Goal: Communication & Community: Answer question/provide support

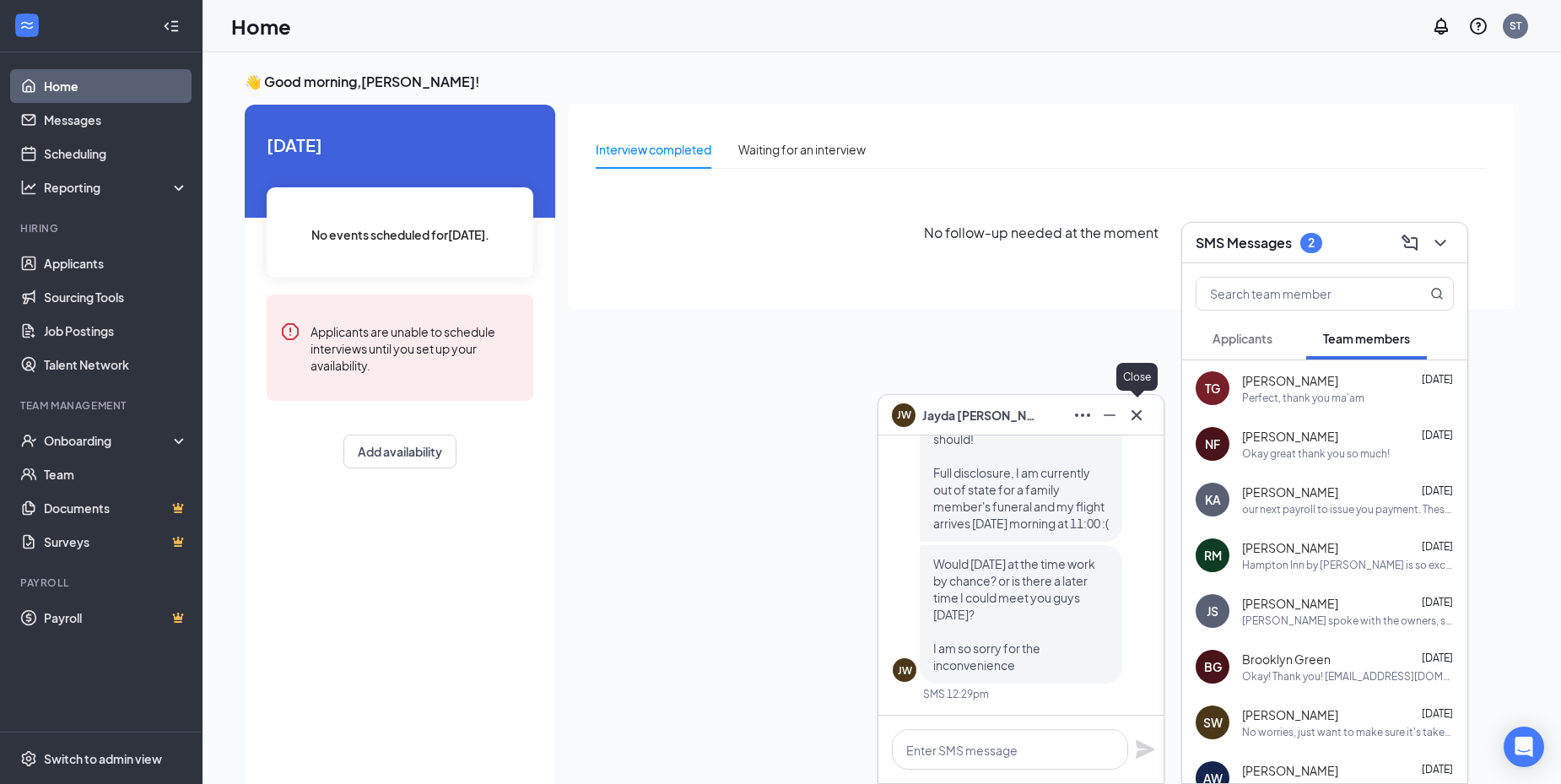
click at [1145, 410] on icon "Cross" at bounding box center [1136, 415] width 21 height 21
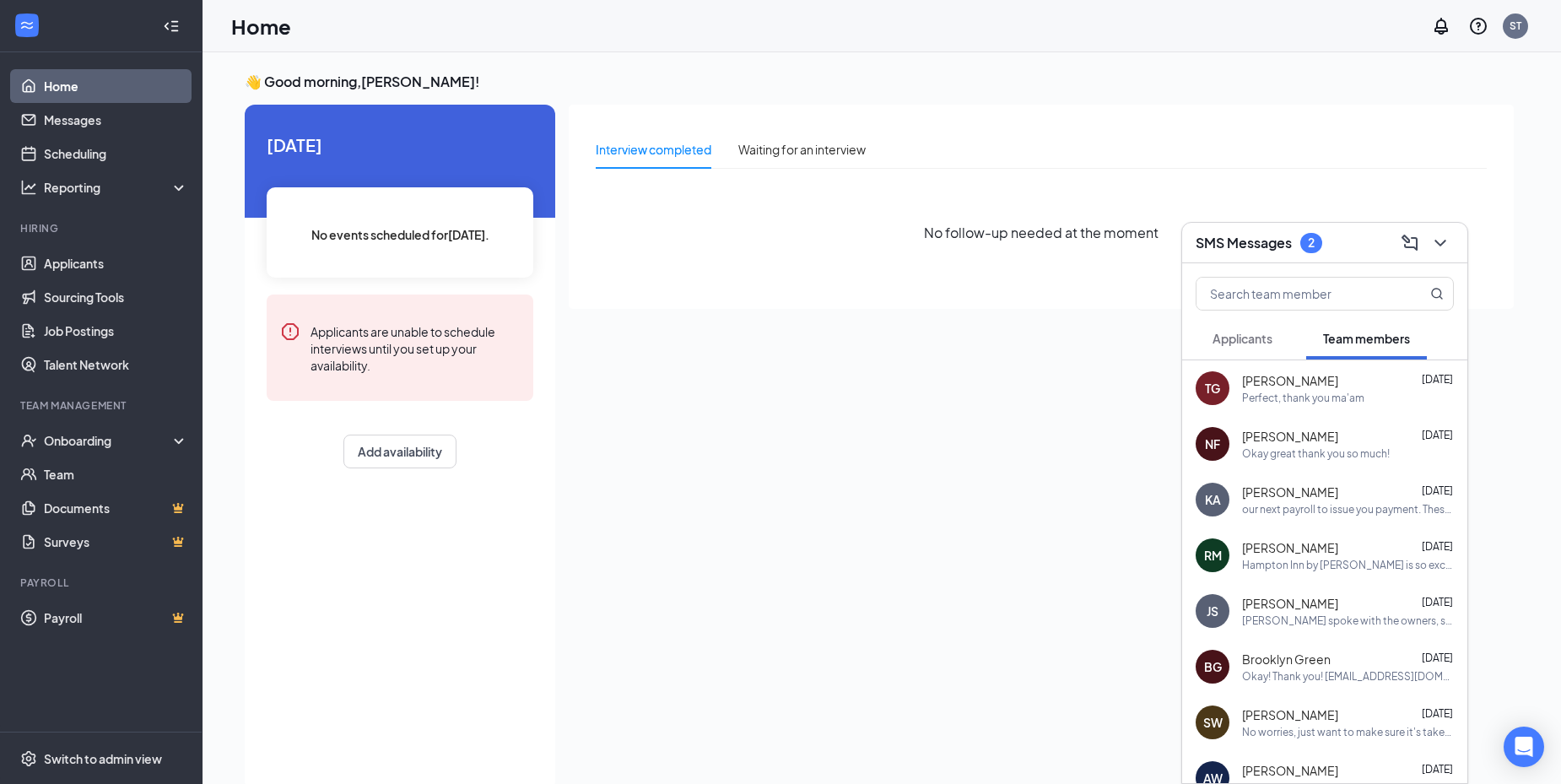
click at [1267, 341] on span "Applicants" at bounding box center [1242, 338] width 60 height 15
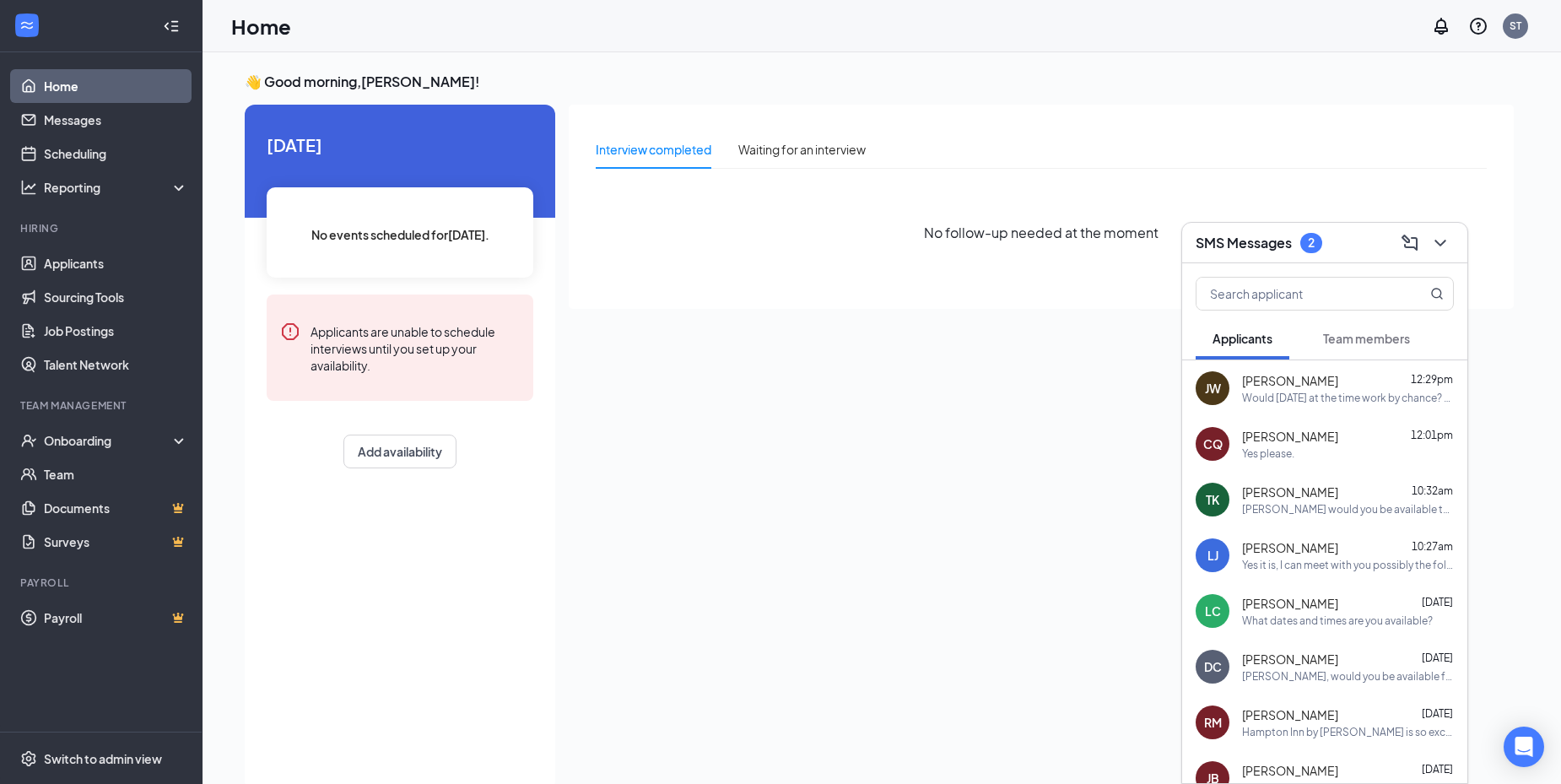
click at [1306, 468] on div "CQ [PERSON_NAME] 12:01pm Yes please." at bounding box center [1324, 444] width 285 height 56
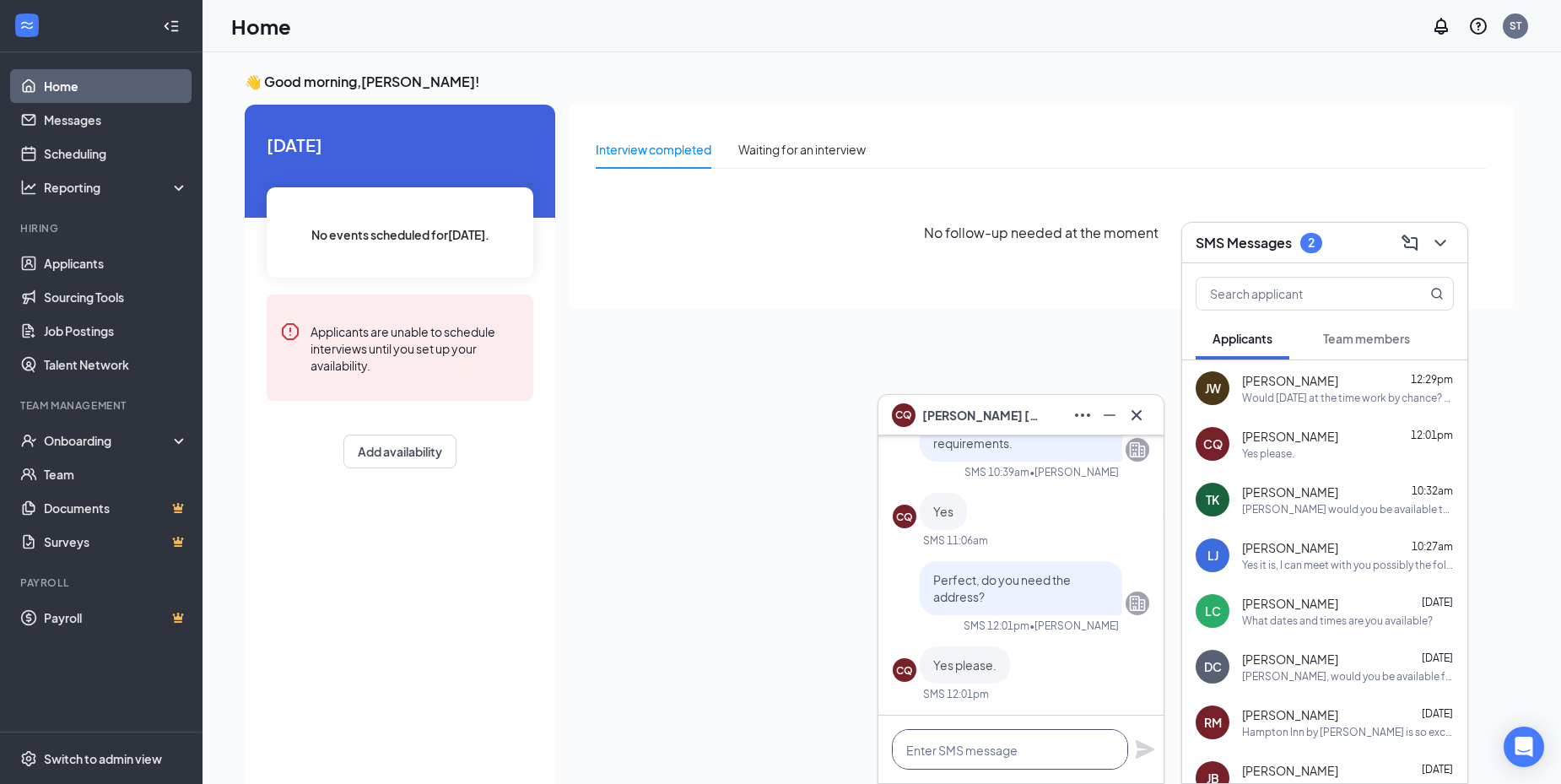
click at [1065, 751] on textarea at bounding box center [1010, 749] width 237 height 40
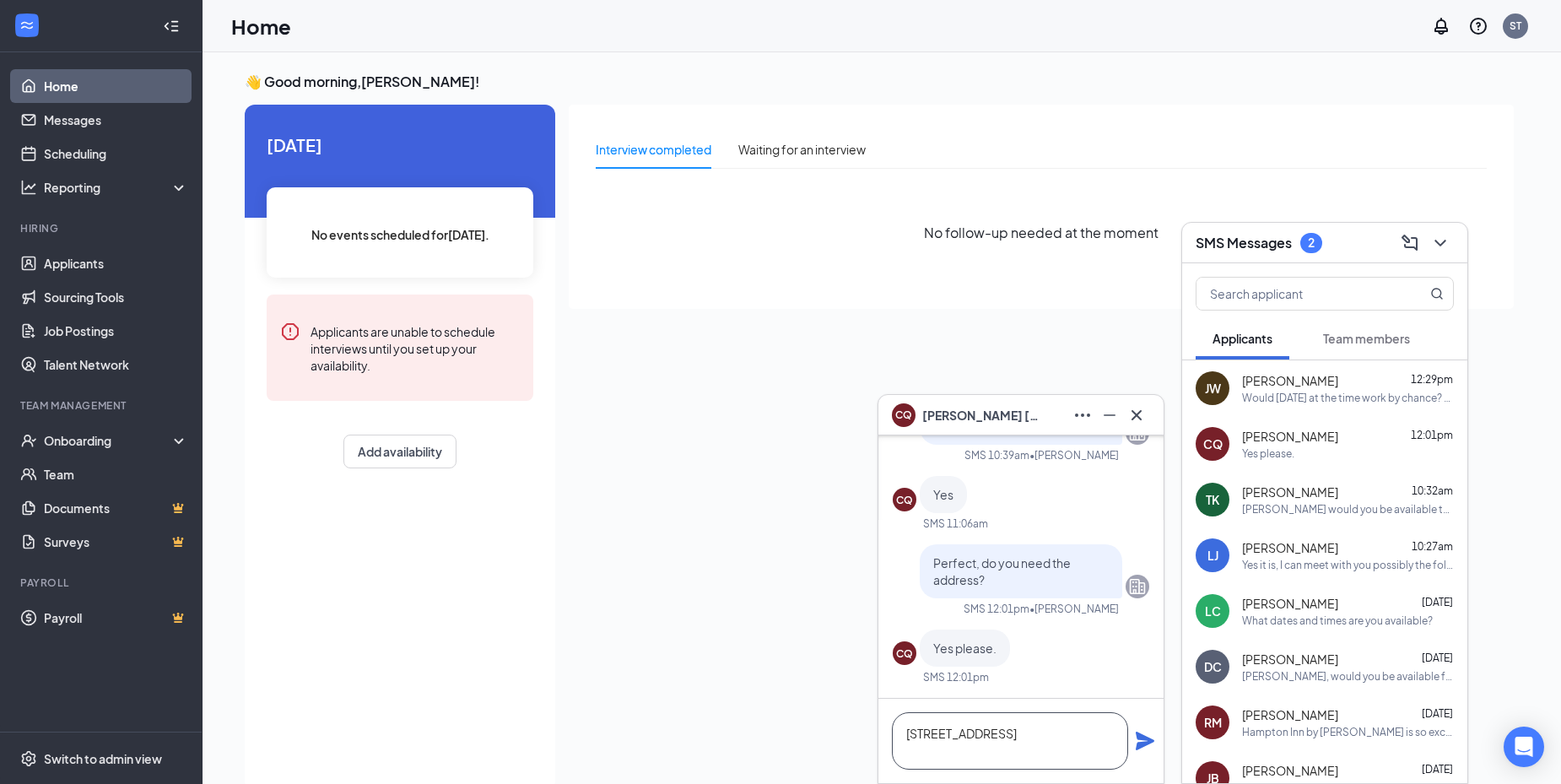
type textarea "[STREET_ADDRESS]"
click at [1142, 727] on div "[STREET_ADDRESS]" at bounding box center [1021, 741] width 285 height 84
click at [1142, 740] on icon "Plane" at bounding box center [1145, 740] width 19 height 19
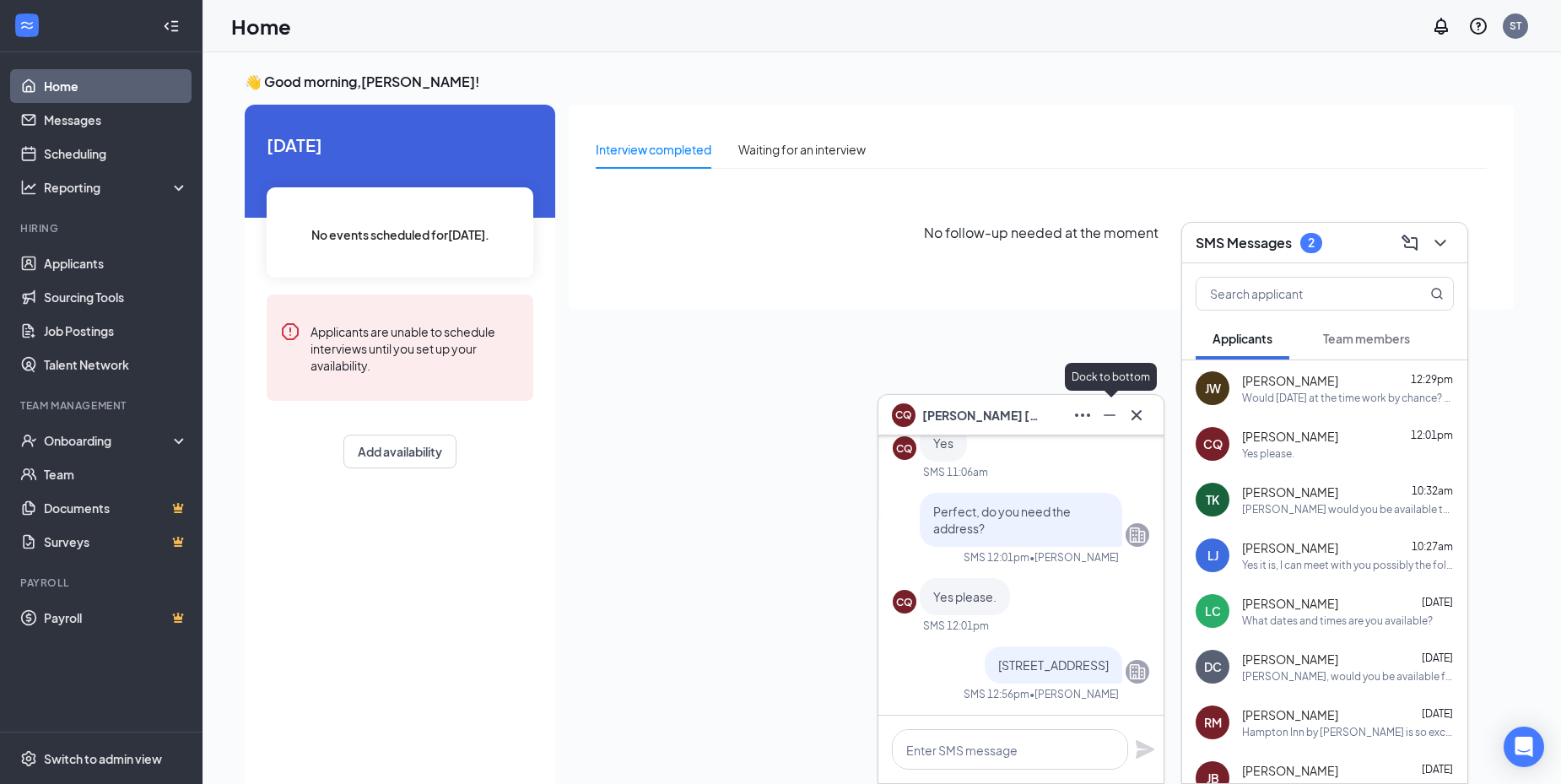
click at [1108, 416] on icon "Minimize" at bounding box center [1109, 415] width 21 height 21
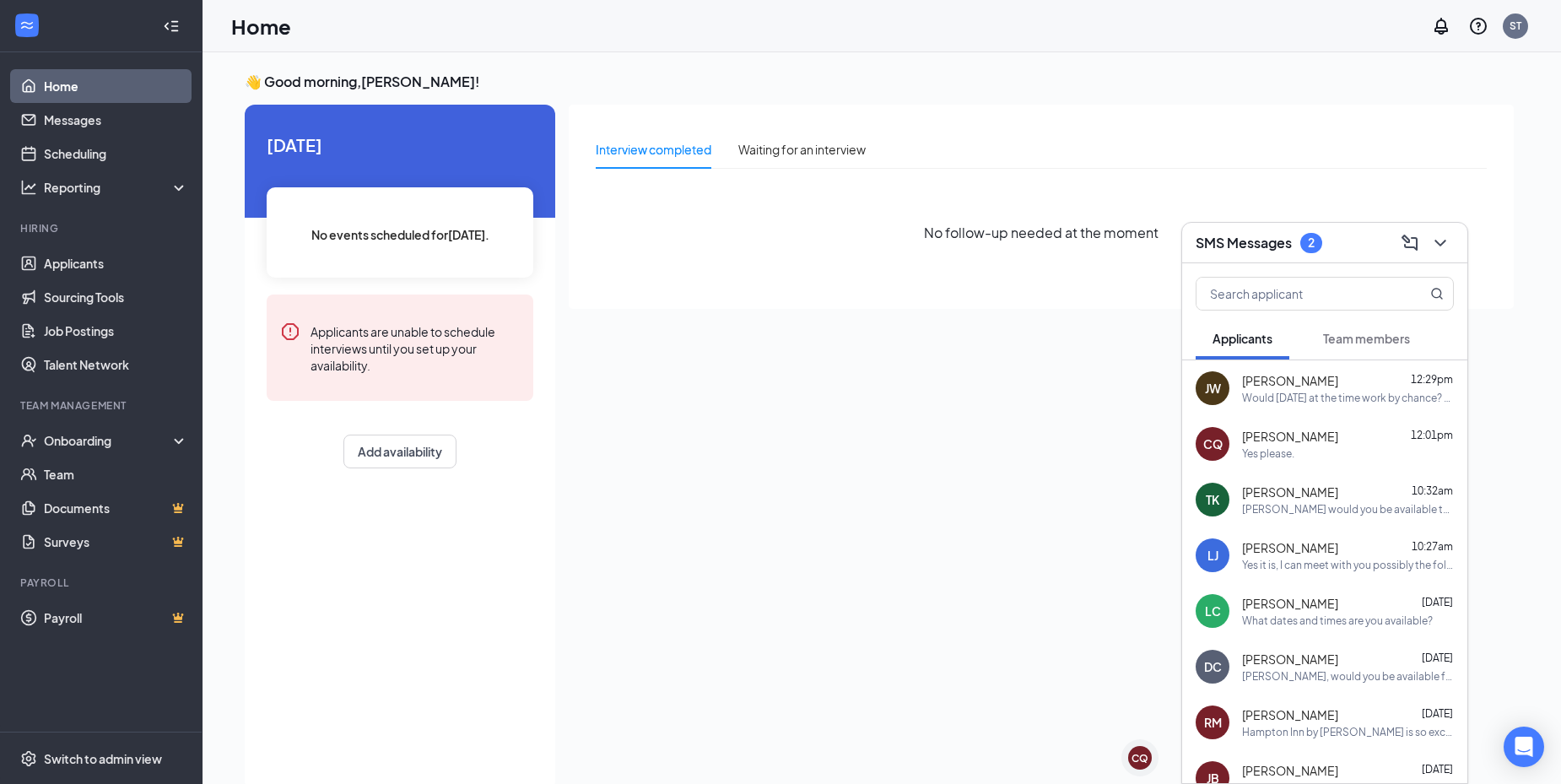
click at [1444, 240] on icon "ChevronDown" at bounding box center [1440, 243] width 11 height 7
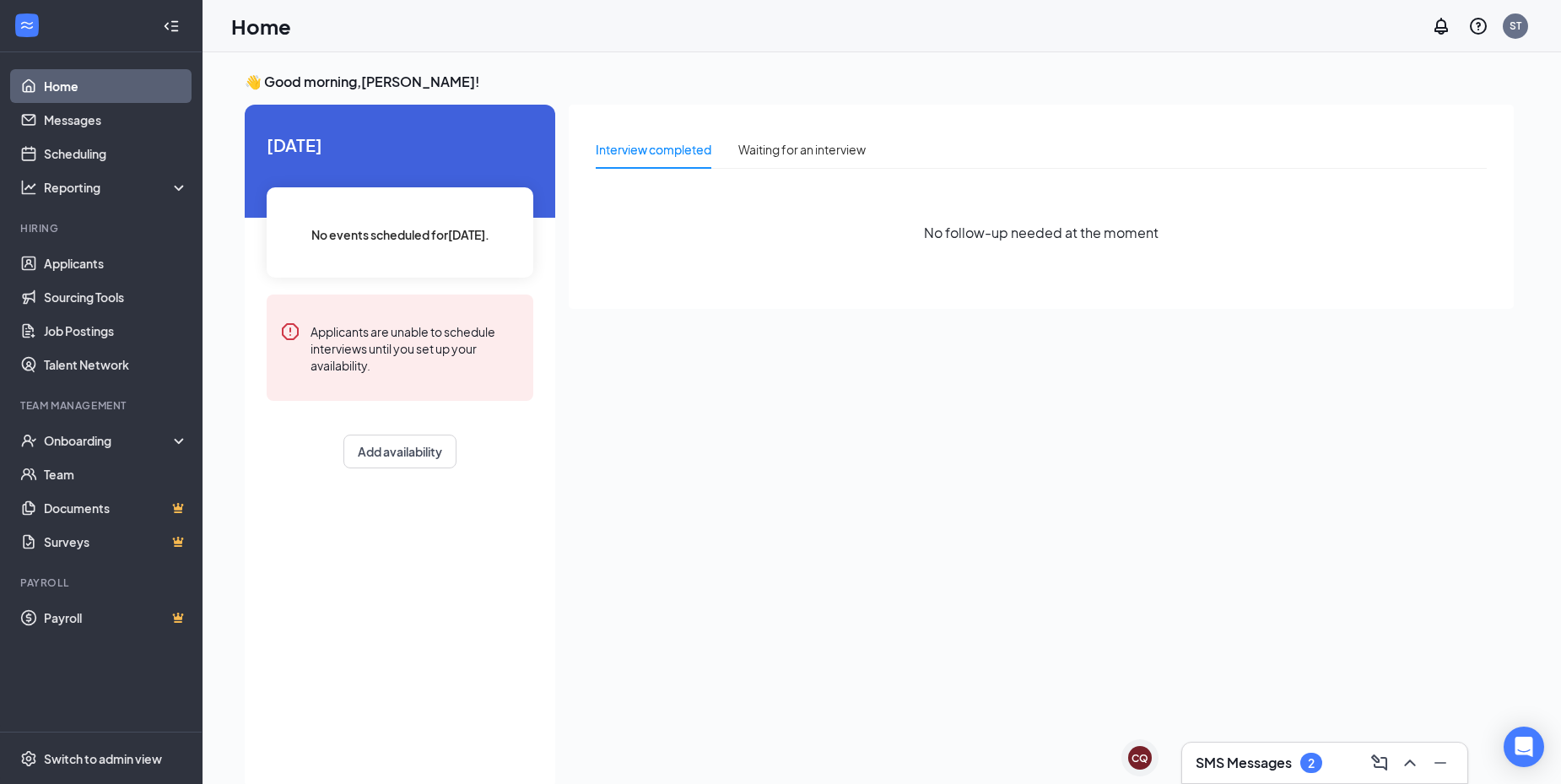
click at [1259, 747] on div "SMS Messages 2" at bounding box center [1324, 762] width 285 height 40
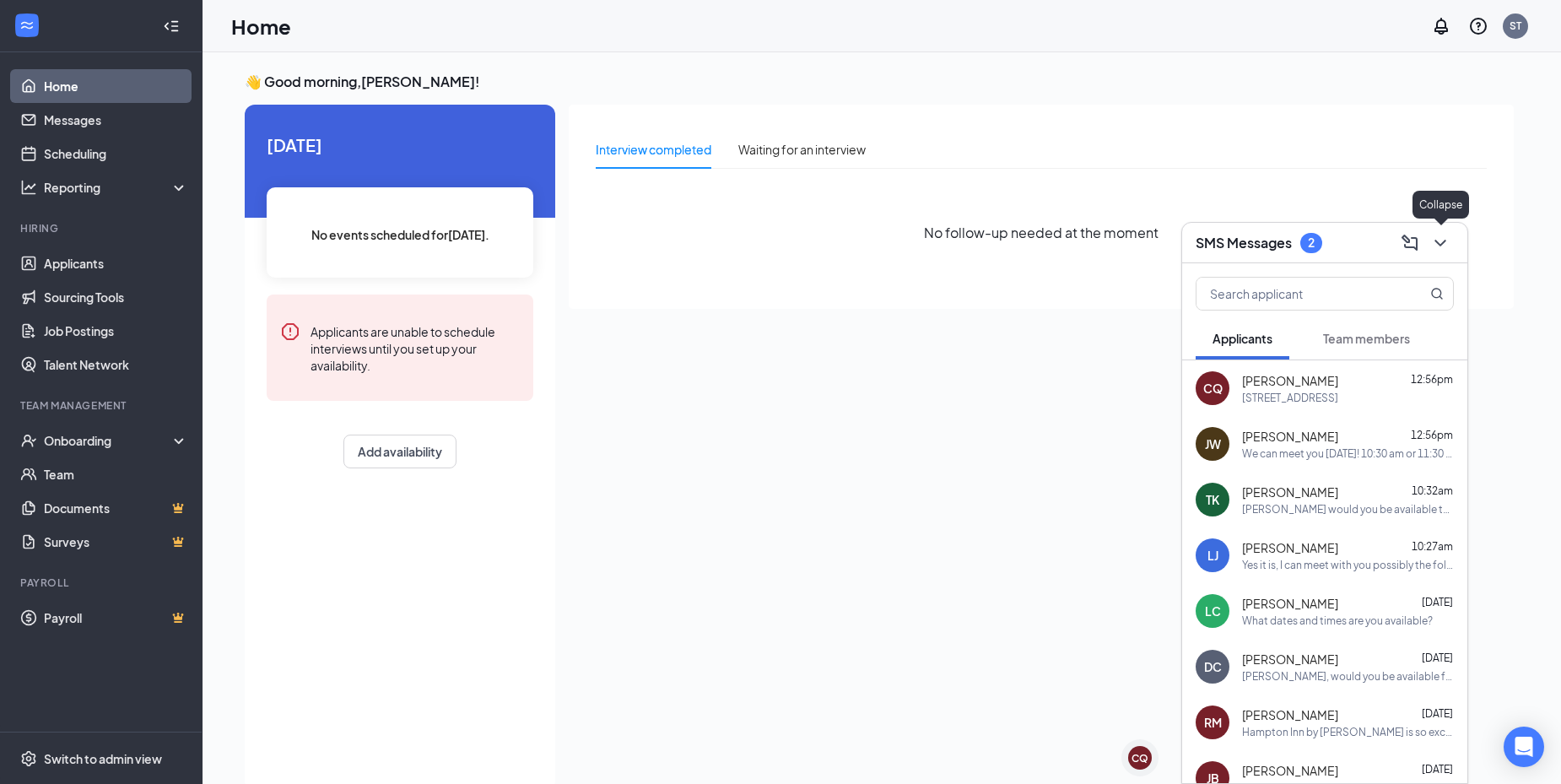
click at [1449, 252] on icon "ChevronDown" at bounding box center [1440, 243] width 21 height 21
click at [1290, 401] on div "Possibly [DATE] morning! Is this just for a weekend position though? That's wha…" at bounding box center [1342, 398] width 202 height 14
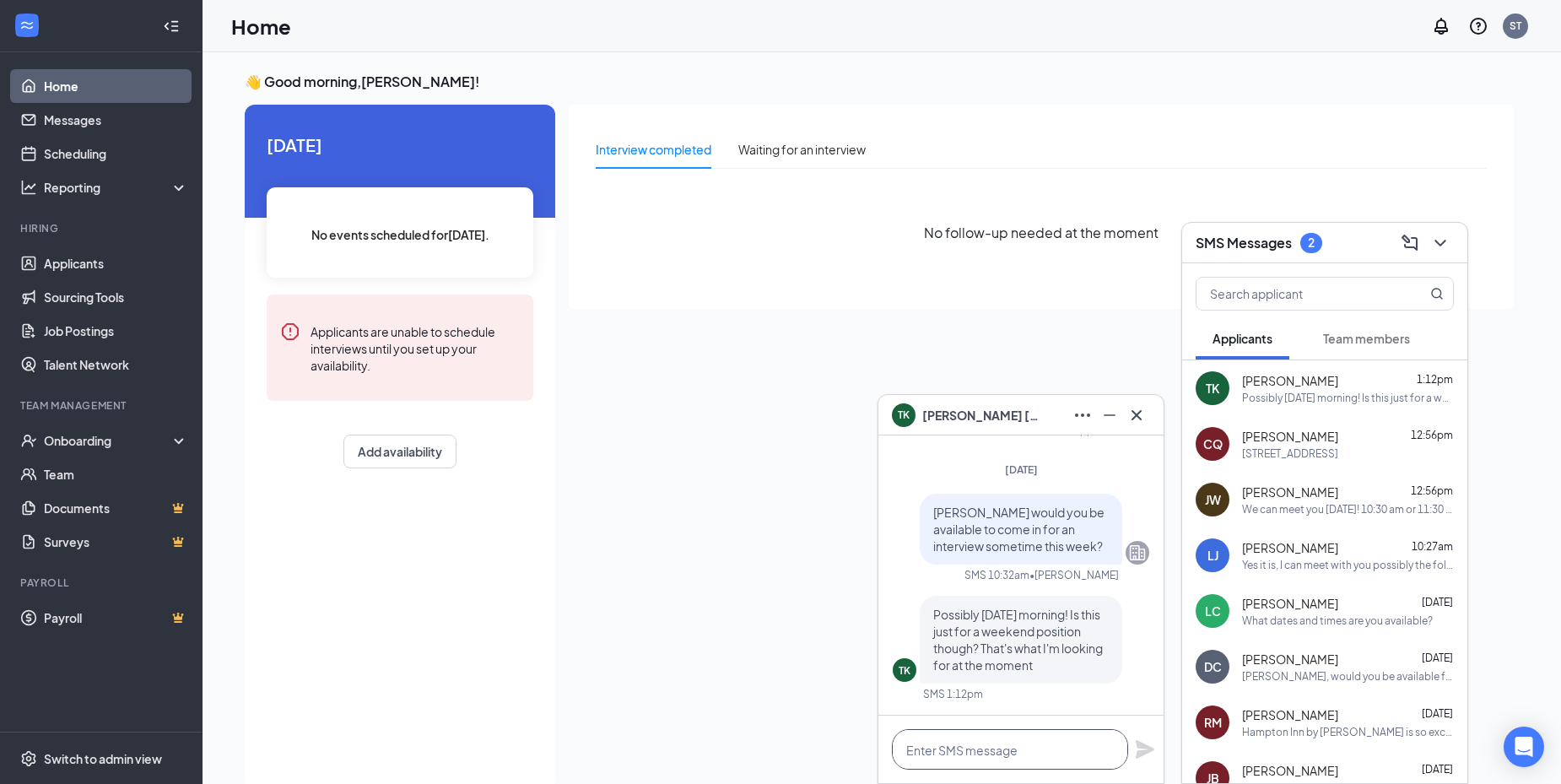
click at [1072, 764] on textarea at bounding box center [1010, 749] width 237 height 40
click at [1056, 754] on textarea at bounding box center [1010, 749] width 237 height 40
click at [1454, 243] on div "SMS Messages 2" at bounding box center [1324, 243] width 285 height 40
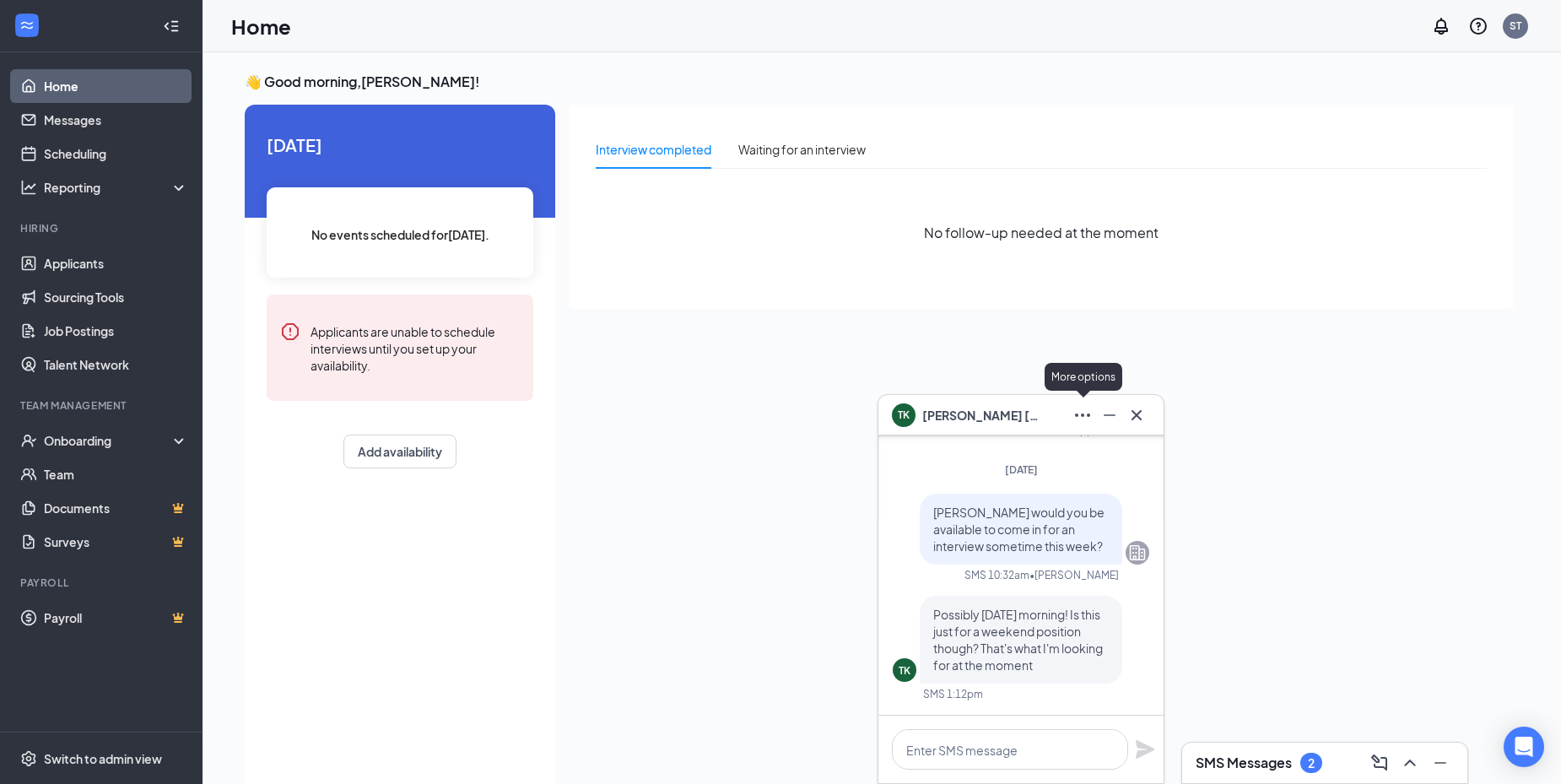
click at [1090, 421] on icon "Ellipses" at bounding box center [1082, 415] width 21 height 21
click at [1108, 418] on icon "Minimize" at bounding box center [1109, 415] width 21 height 21
